Goal: Task Accomplishment & Management: Use online tool/utility

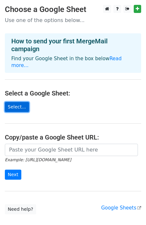
click at [18, 102] on link "Select..." at bounding box center [17, 107] width 24 height 10
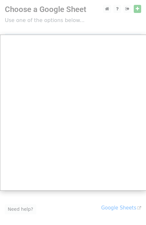
click at [33, 11] on div at bounding box center [73, 129] width 146 height 259
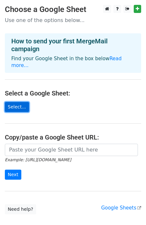
click at [17, 102] on link "Select..." at bounding box center [17, 107] width 24 height 10
click at [13, 102] on link "Select..." at bounding box center [17, 107] width 24 height 10
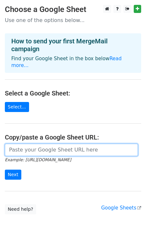
click at [25, 146] on input "url" at bounding box center [71, 150] width 133 height 12
paste input "https://docs.google.com/spreadsheets/d/1dfoHOIAjUrFszqrP-nyqJNbabjbhpjK_2AEPkIe…"
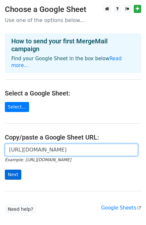
type input "https://docs.google.com/spreadsheets/d/1dfoHOIAjUrFszqrP-nyqJNbabjbhpjK_2AEPkIe…"
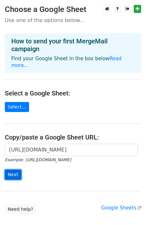
scroll to position [0, 0]
click at [14, 170] on input "Next" at bounding box center [13, 175] width 17 height 10
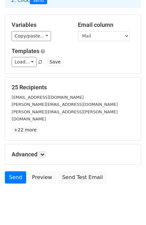
scroll to position [52, 0]
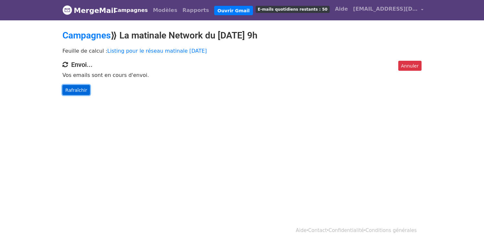
click at [78, 88] on font "Rafraîchir" at bounding box center [76, 89] width 22 height 5
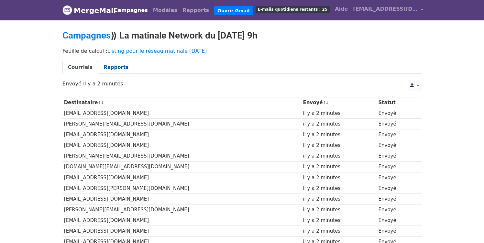
click at [113, 67] on font "Rapports" at bounding box center [116, 67] width 25 height 6
